Goal: Task Accomplishment & Management: Use online tool/utility

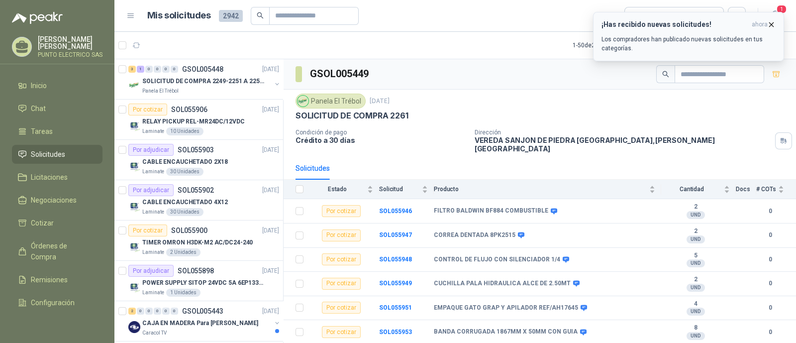
click at [771, 25] on icon "button" at bounding box center [771, 24] width 8 height 8
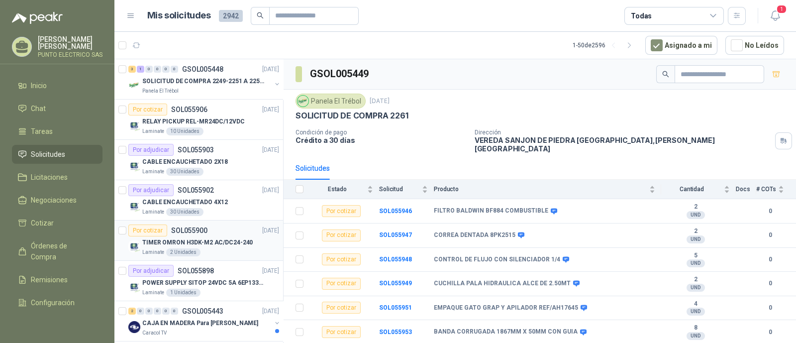
click at [218, 238] on p "TIMER OMRON H3DK-M2 AC/DC24-240" at bounding box center [197, 242] width 110 height 9
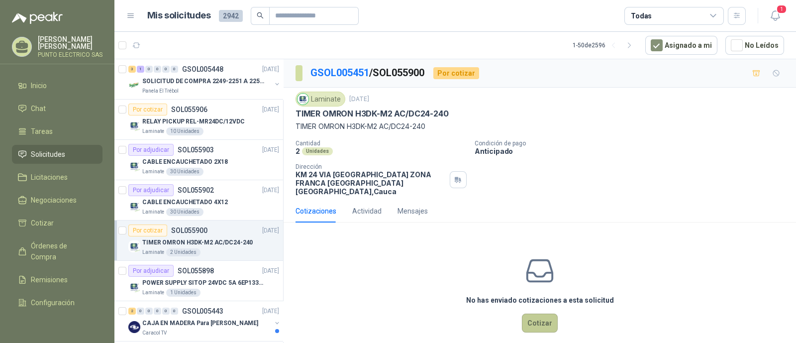
click at [533, 313] on button "Cotizar" at bounding box center [540, 322] width 36 height 19
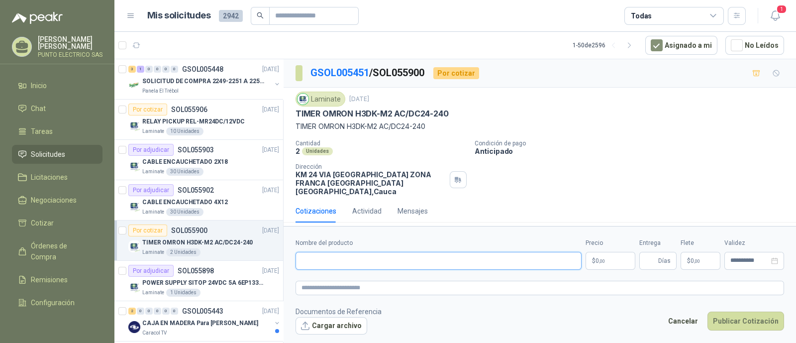
click at [367, 252] on input "Nombre del producto" at bounding box center [439, 261] width 286 height 18
click at [381, 256] on input "Nombre del producto" at bounding box center [439, 261] width 286 height 18
drag, startPoint x: 355, startPoint y: 112, endPoint x: 470, endPoint y: 113, distance: 115.0
click at [470, 113] on div "TIMER OMRON H3DK-M2 AC/DC24-240" at bounding box center [540, 113] width 489 height 10
copy p "H3DK-M2 AC/DC24-240"
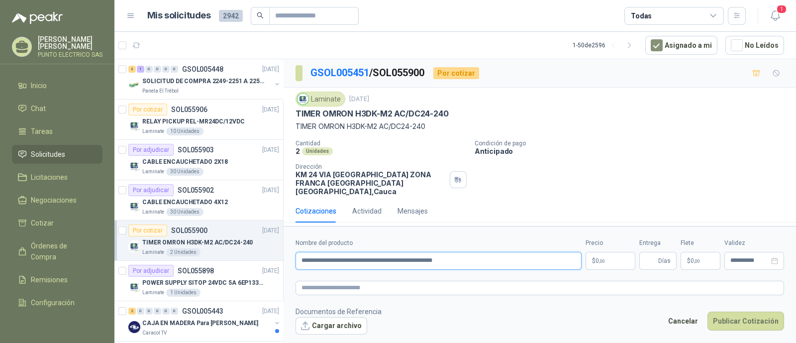
click at [507, 257] on input "**********" at bounding box center [439, 261] width 286 height 18
paste input "**********"
type input "**********"
click at [603, 257] on body "[PERSON_NAME] PUNTO ELECTRICO SAS Inicio Chat Tareas Solicitudes Licitaciones N…" at bounding box center [398, 171] width 796 height 343
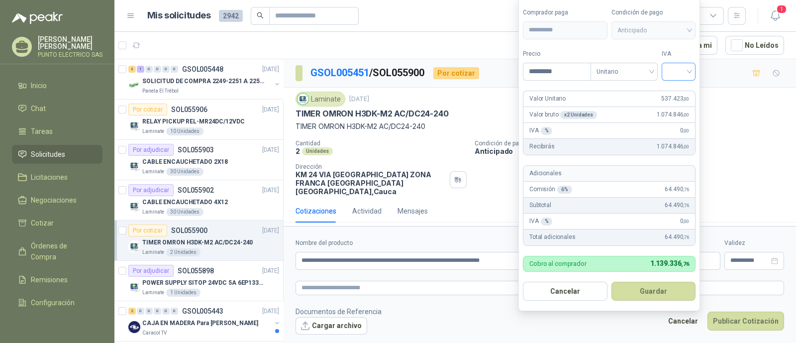
type input "*********"
click at [690, 72] on input "search" at bounding box center [679, 70] width 22 height 15
click at [679, 91] on div "19%" at bounding box center [681, 93] width 18 height 11
click at [686, 30] on span "Anticipado" at bounding box center [656, 30] width 74 height 15
click at [658, 287] on button "Guardar" at bounding box center [656, 291] width 86 height 19
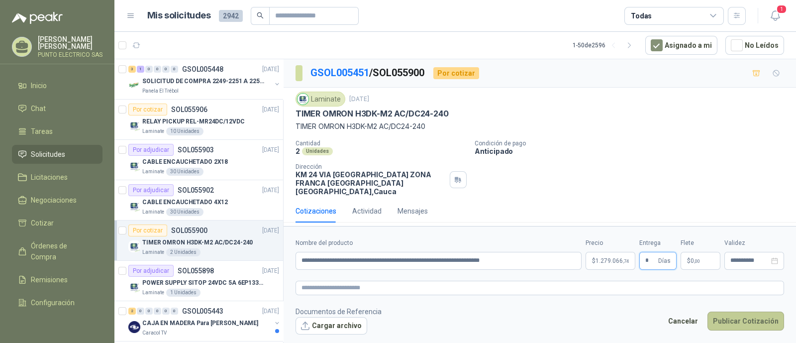
type input "*"
click at [754, 312] on button "Publicar Cotización" at bounding box center [746, 321] width 77 height 19
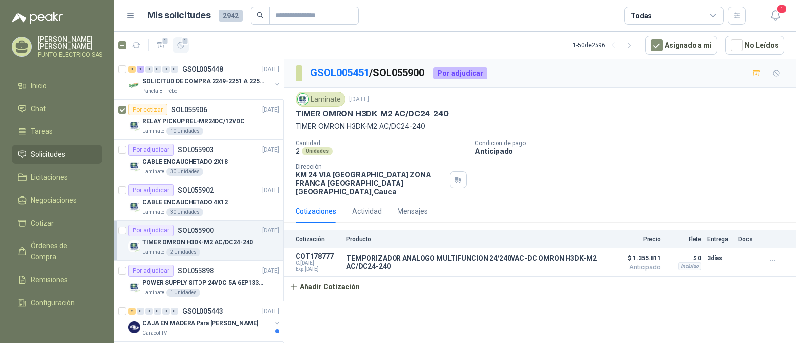
click at [184, 44] on span "1" at bounding box center [185, 41] width 7 height 8
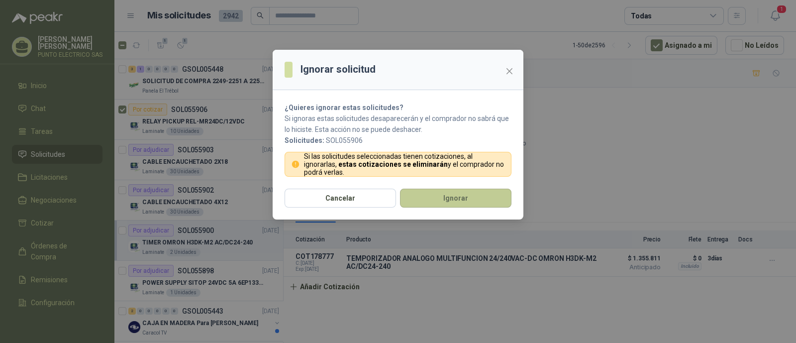
click at [452, 190] on button "Ignorar" at bounding box center [455, 198] width 111 height 19
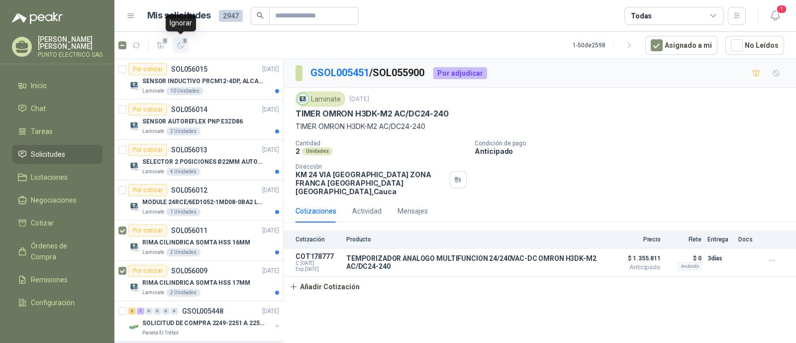
click at [183, 46] on icon "button" at bounding box center [181, 45] width 6 height 6
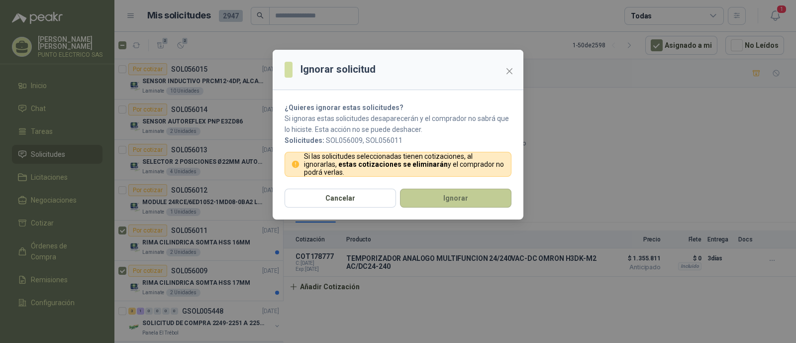
click at [465, 194] on button "Ignorar" at bounding box center [455, 198] width 111 height 19
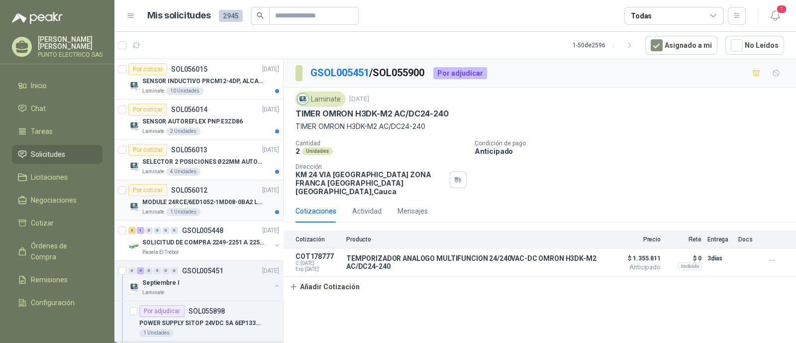
click at [226, 200] on p "MODULE 24RCE/6ED1052-1MD08-0BA2 LOGO" at bounding box center [204, 202] width 124 height 9
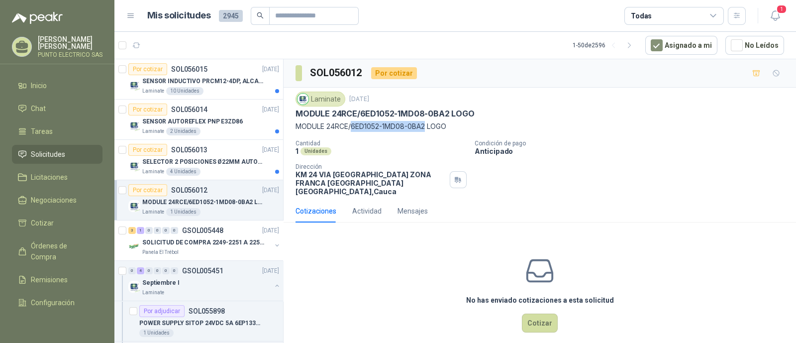
drag, startPoint x: 353, startPoint y: 126, endPoint x: 427, endPoint y: 127, distance: 74.2
click at [427, 127] on p "MODULE 24RCE/6ED1052-1MD08-0BA2 LOGO" at bounding box center [540, 126] width 489 height 11
copy p "6ED1052-1MD08-0BA2"
click at [531, 313] on button "Cotizar" at bounding box center [540, 322] width 36 height 19
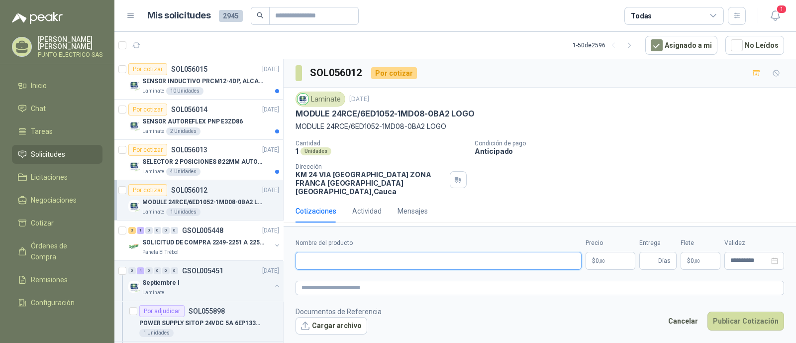
click at [360, 255] on input "Nombre del producto" at bounding box center [439, 261] width 286 height 18
click at [329, 255] on input "Nombre del producto" at bounding box center [439, 261] width 286 height 18
click at [478, 340] on form "**********" at bounding box center [540, 286] width 513 height 120
drag, startPoint x: 293, startPoint y: 125, endPoint x: 473, endPoint y: 125, distance: 180.6
click at [473, 125] on div "Laminate [DATE] MODULE 24RCE/6ED1052-1MD08-0BA2 LOGO MODULE 24RCE/6ED1052-1MD08…" at bounding box center [540, 144] width 513 height 112
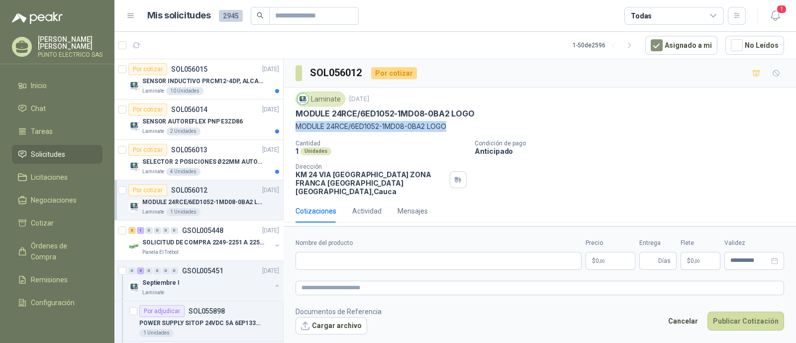
copy p "MODULE 24RCE/6ED1052-1MD08-0BA2 LOGO"
click at [330, 261] on input "Nombre del producto" at bounding box center [439, 261] width 286 height 18
paste input "**********"
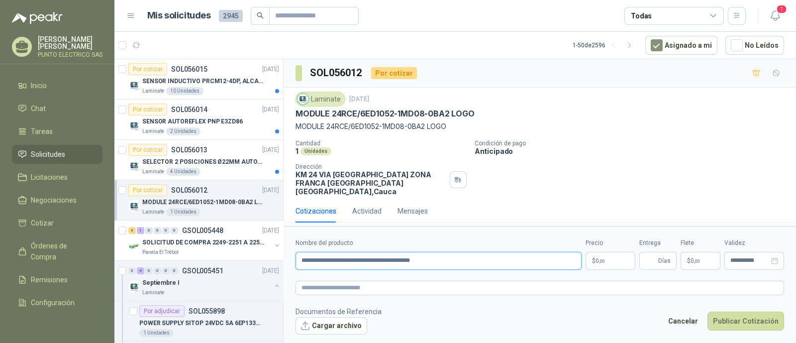
type input "**********"
click at [604, 251] on body "[PERSON_NAME] PUNTO ELECTRICO SAS Inicio Chat Tareas Solicitudes Licitaciones N…" at bounding box center [398, 171] width 796 height 343
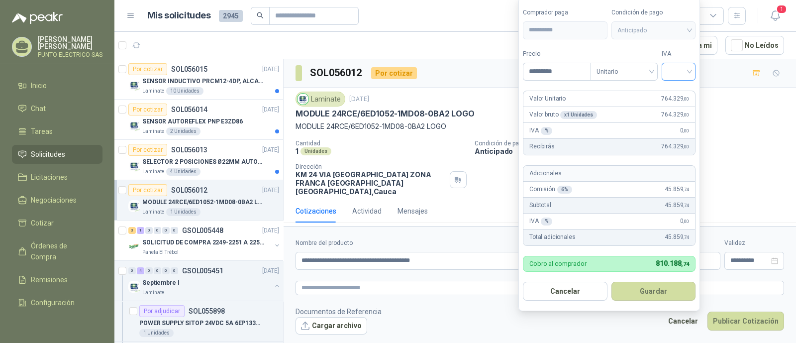
type input "*********"
click at [690, 72] on input "search" at bounding box center [679, 70] width 22 height 15
click at [677, 92] on div "19%" at bounding box center [681, 93] width 18 height 11
click at [654, 286] on button "Guardar" at bounding box center [656, 291] width 86 height 19
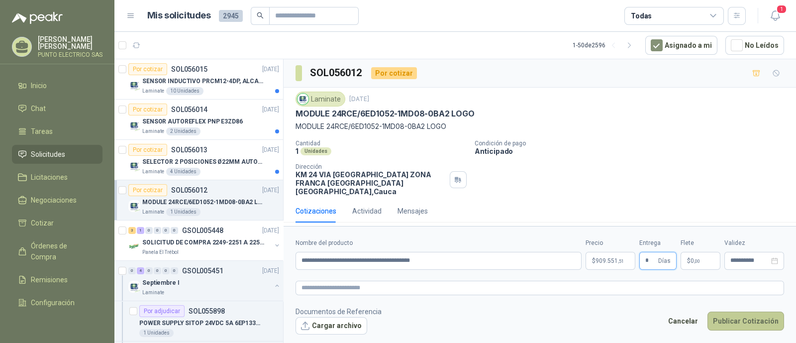
type input "*"
click at [746, 314] on button "Publicar Cotización" at bounding box center [746, 321] width 77 height 19
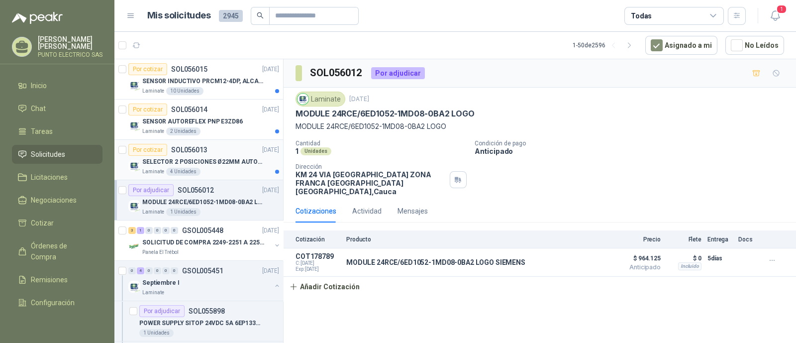
click at [234, 163] on p "SELECTOR 2 POSICIONES Ø22MM AUTONICS" at bounding box center [204, 161] width 124 height 9
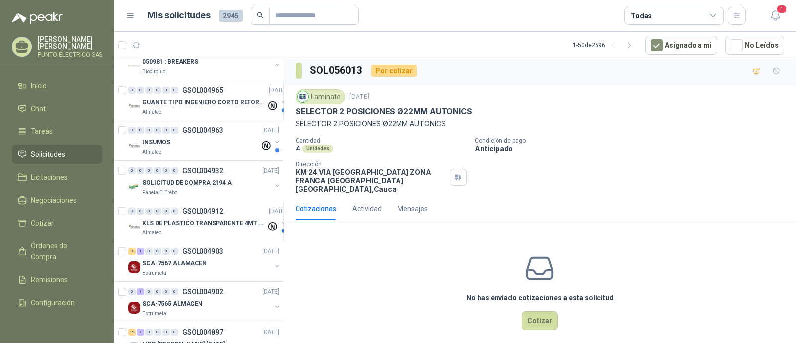
scroll to position [1905, 0]
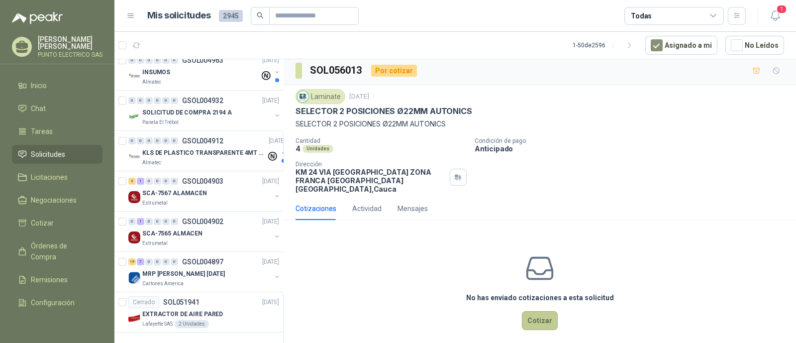
click at [537, 312] on button "Cotizar" at bounding box center [540, 320] width 36 height 19
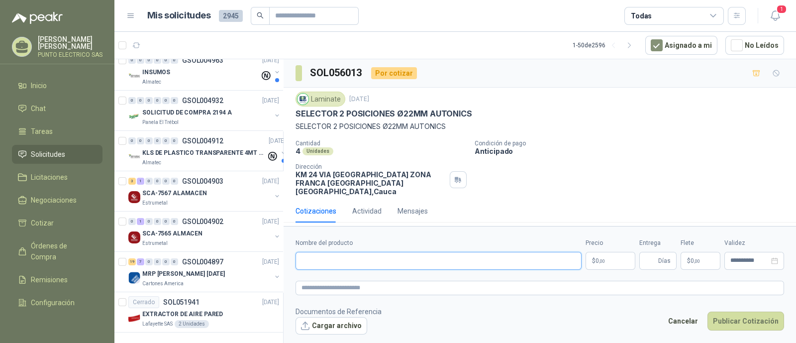
click at [372, 257] on input "Nombre del producto" at bounding box center [439, 261] width 286 height 18
drag, startPoint x: 368, startPoint y: 260, endPoint x: 379, endPoint y: 284, distance: 26.7
click at [368, 263] on input "**********" at bounding box center [439, 261] width 286 height 18
type input "**********"
click at [608, 259] on body "[PERSON_NAME] PUNTO ELECTRICO SAS Inicio Chat Tareas Solicitudes Licitaciones N…" at bounding box center [398, 171] width 796 height 343
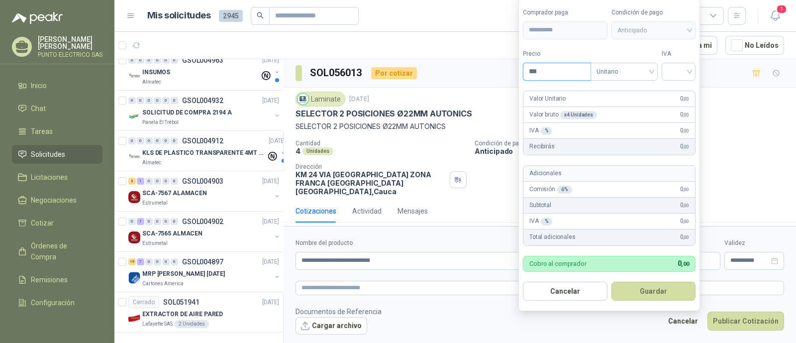
click at [549, 73] on input "***" at bounding box center [556, 71] width 67 height 17
click at [694, 71] on div at bounding box center [679, 72] width 34 height 18
type input "********"
click at [681, 93] on div "19%" at bounding box center [681, 93] width 18 height 11
click at [662, 291] on button "Guardar" at bounding box center [656, 291] width 86 height 19
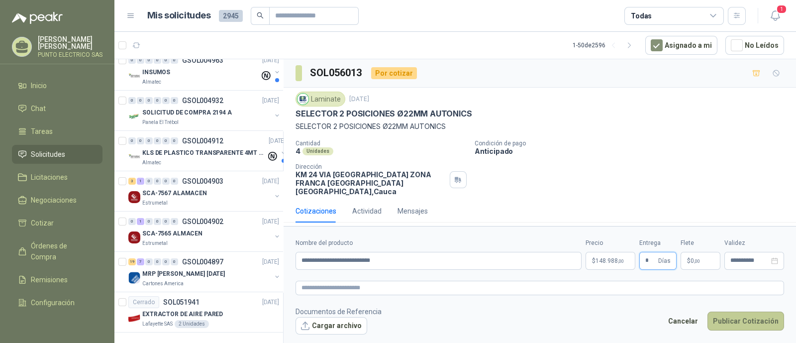
type input "*"
click at [746, 312] on button "Publicar Cotización" at bounding box center [746, 321] width 77 height 19
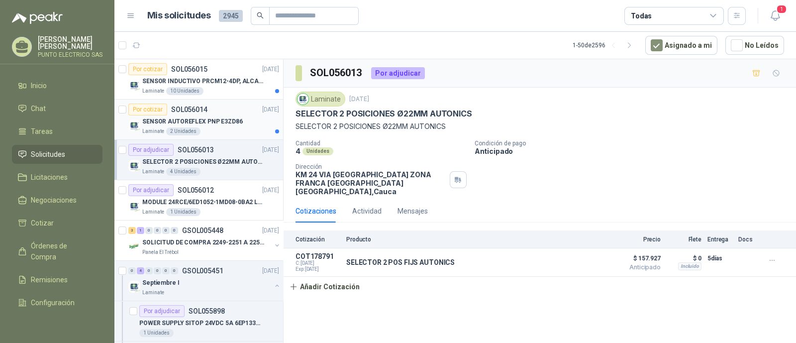
click at [211, 123] on p "SENSOR AUTOREFLEX PNP E3ZD86" at bounding box center [192, 121] width 101 height 9
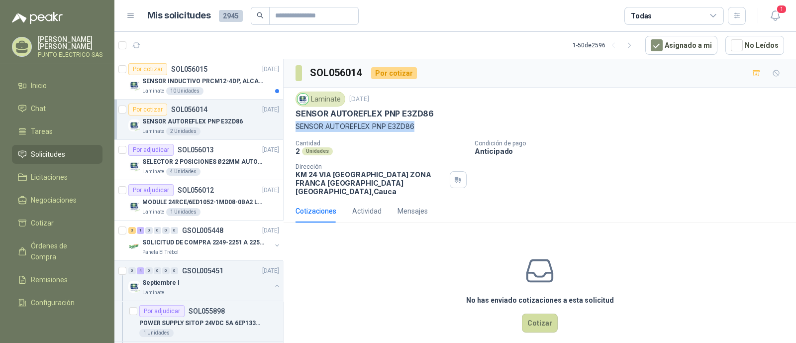
drag, startPoint x: 296, startPoint y: 128, endPoint x: 425, endPoint y: 128, distance: 128.9
click at [425, 128] on p "SENSOR AUTOREFLEX PNP E3ZD86" at bounding box center [540, 126] width 489 height 11
copy p "SENSOR AUTOREFLEX PNP E3ZD86"
click at [179, 47] on icon "button" at bounding box center [181, 45] width 8 height 8
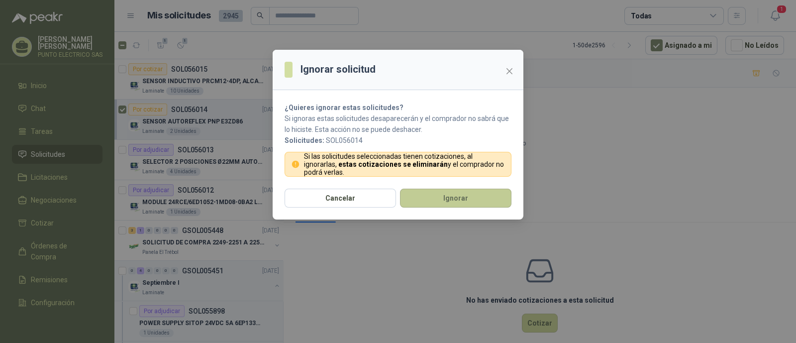
click at [449, 200] on button "Ignorar" at bounding box center [455, 198] width 111 height 19
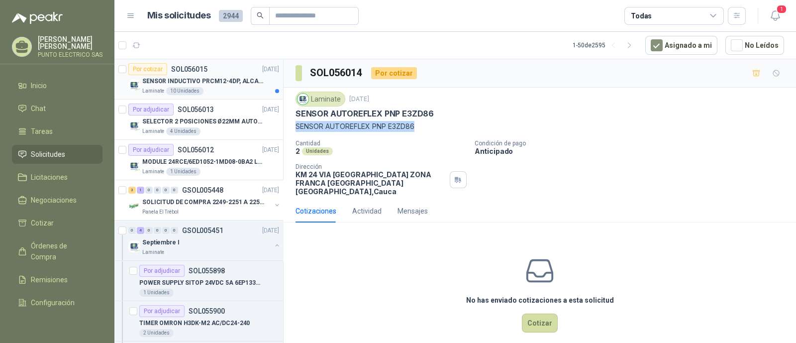
click at [220, 83] on p "SENSOR INDUCTIVO PRCM12-4DP, ALCANCE 4MM" at bounding box center [204, 81] width 124 height 9
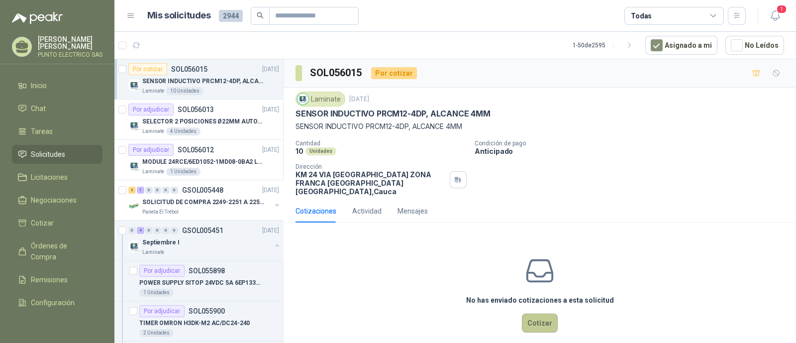
click at [542, 313] on button "Cotizar" at bounding box center [540, 322] width 36 height 19
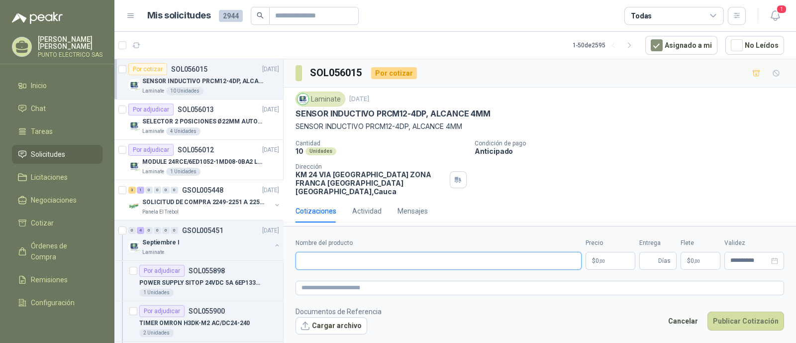
click at [350, 252] on input "Nombre del producto" at bounding box center [439, 261] width 286 height 18
click at [338, 156] on div "Cantidad 10 Unidades Condición de [GEOGRAPHIC_DATA] Dirección KM 24 VIA [GEOGRA…" at bounding box center [540, 168] width 489 height 56
drag, startPoint x: 295, startPoint y: 112, endPoint x: 526, endPoint y: 113, distance: 231.4
click at [526, 113] on div "Laminate [DATE] SENSOR INDUCTIVO PRCM12-4DP, ALCANCE 4MM SENSOR INDUCTIVO PRCM1…" at bounding box center [540, 144] width 513 height 112
copy p "SENSOR INDUCTIVO PRCM12-4DP, ALCANCE 4MM"
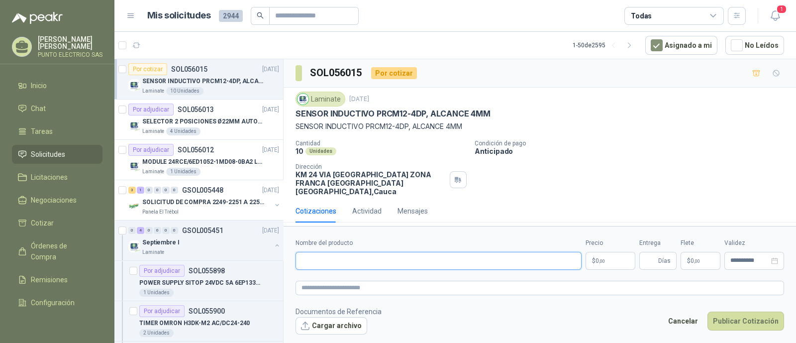
click at [333, 260] on input "Nombre del producto" at bounding box center [439, 261] width 286 height 18
paste input "**********"
type input "**********"
click at [600, 257] on body "[PERSON_NAME] PUNTO ELECTRICO SAS Inicio Chat Tareas Solicitudes Licitaciones N…" at bounding box center [398, 171] width 796 height 343
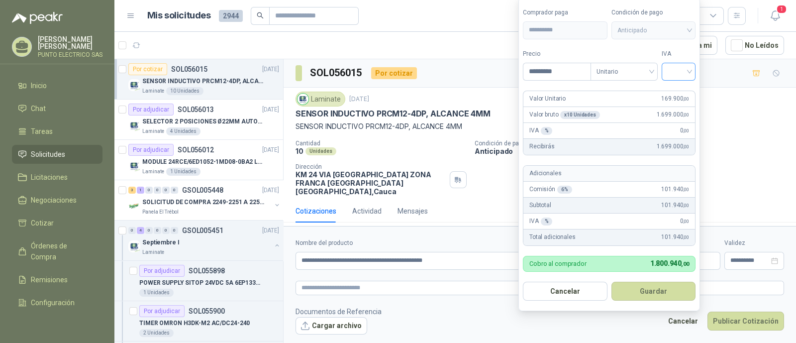
click at [693, 71] on div at bounding box center [679, 72] width 34 height 18
click at [678, 93] on div "19%" at bounding box center [681, 93] width 18 height 11
drag, startPoint x: 570, startPoint y: 69, endPoint x: 464, endPoint y: 66, distance: 105.5
click at [482, 66] on body "[PERSON_NAME] PUNTO ELECTRICO SAS Inicio Chat Tareas Solicitudes Licitaciones N…" at bounding box center [398, 171] width 796 height 343
type input "*********"
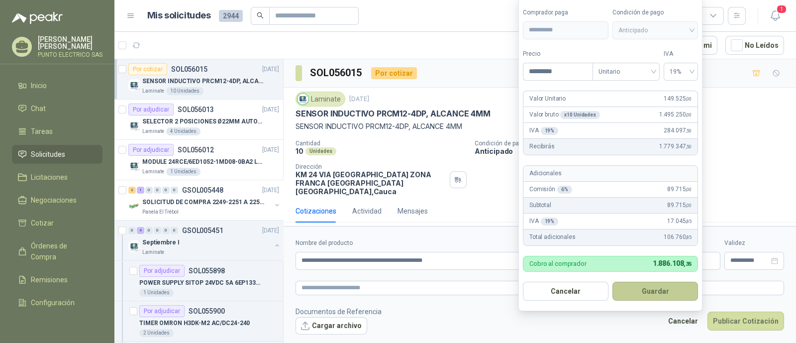
click at [657, 287] on button "Guardar" at bounding box center [656, 291] width 86 height 19
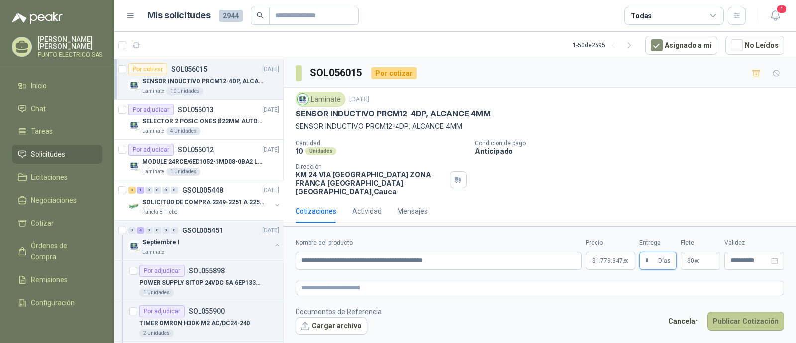
type input "*"
click at [740, 312] on button "Publicar Cotización" at bounding box center [746, 321] width 77 height 19
